Goal: Find specific page/section: Find specific page/section

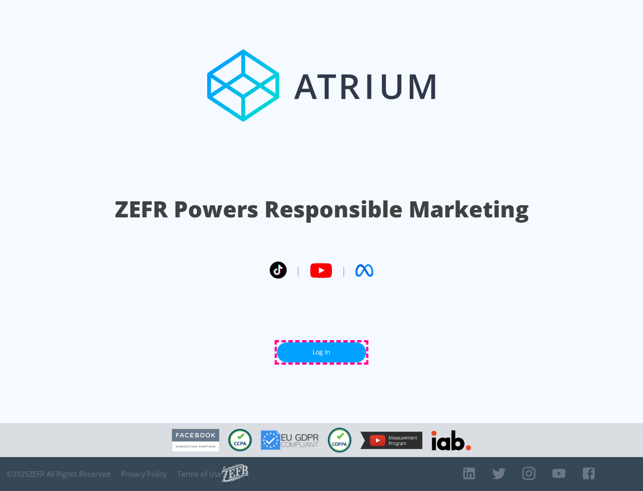
click at [321, 352] on link "Log In" at bounding box center [321, 352] width 89 height 20
